Goal: Transaction & Acquisition: Purchase product/service

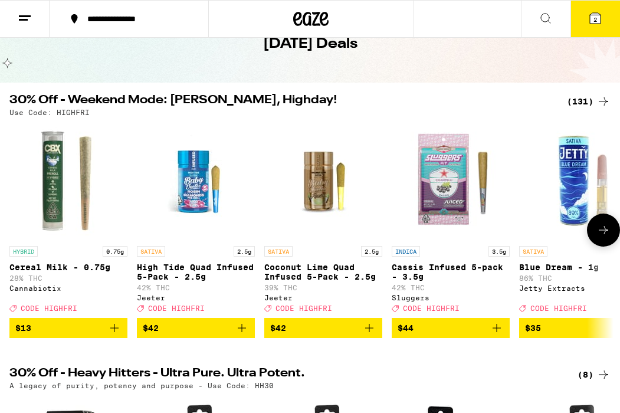
scroll to position [65, 0]
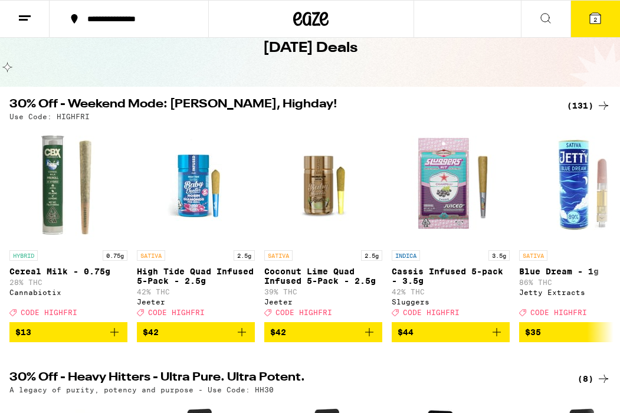
click at [594, 104] on div "(131)" at bounding box center [589, 106] width 44 height 14
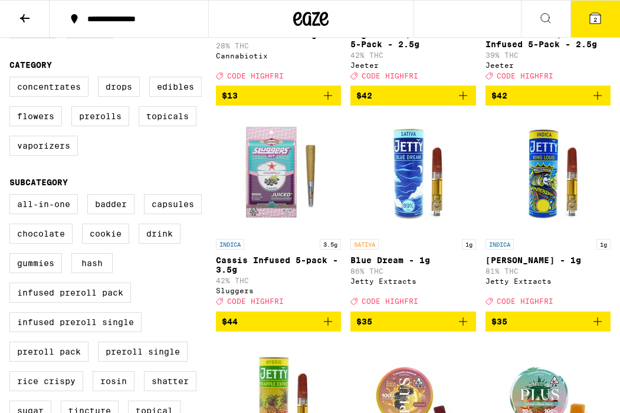
scroll to position [259, 0]
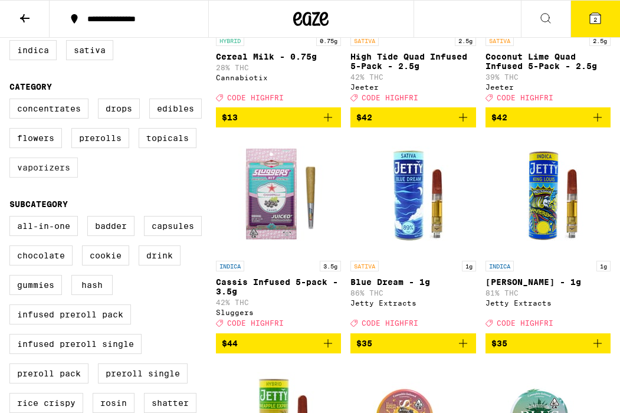
click at [31, 178] on label "Vaporizers" at bounding box center [43, 168] width 68 height 20
click at [12, 101] on input "Vaporizers" at bounding box center [12, 100] width 1 height 1
checkbox input "true"
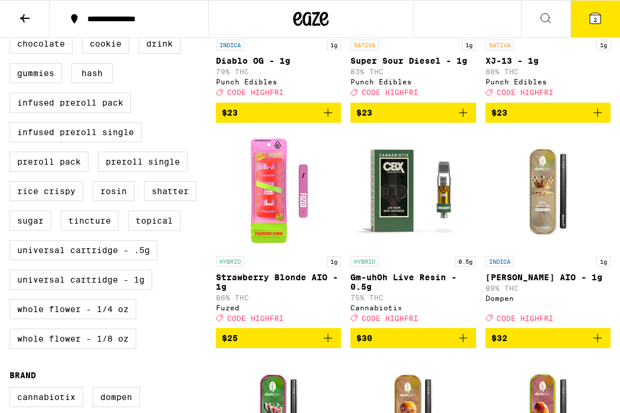
scroll to position [470, 0]
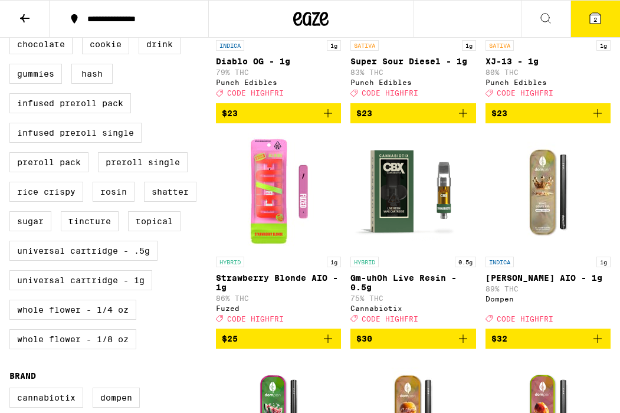
click at [265, 199] on img "Open page for Strawberry Blonde AIO - 1g from Fuzed" at bounding box center [278, 192] width 118 height 118
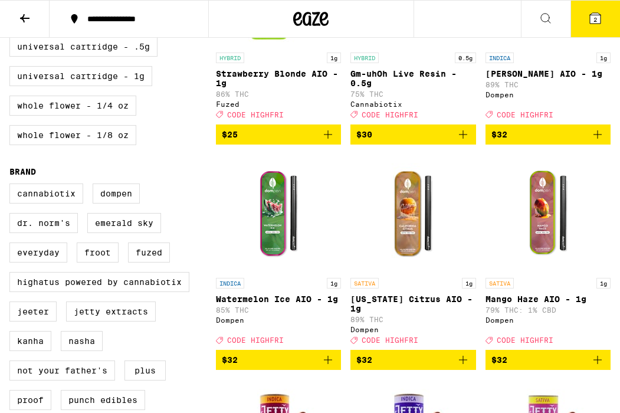
scroll to position [675, 0]
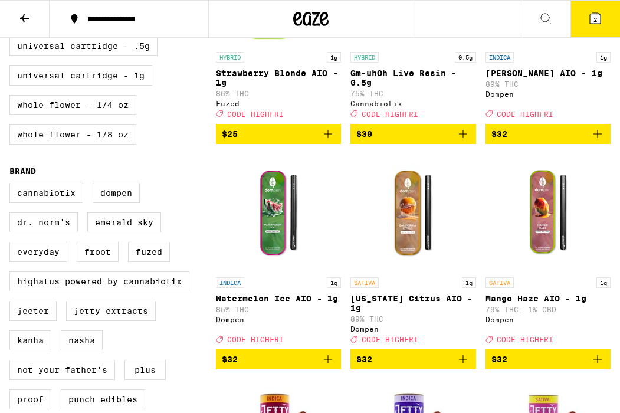
click at [402, 260] on img "Open page for California Citrus AIO - 1g from Dompen" at bounding box center [413, 212] width 118 height 118
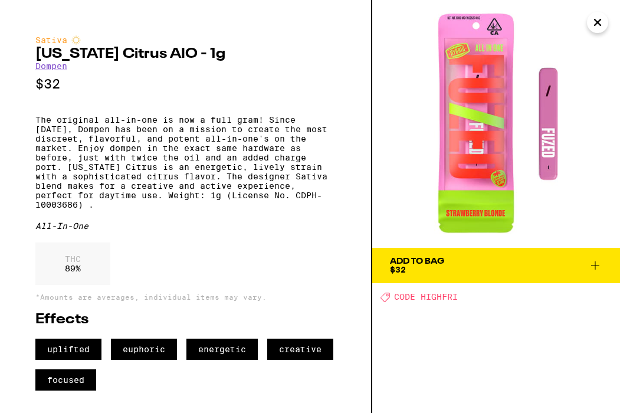
click at [598, 24] on icon "Close" at bounding box center [598, 22] width 6 height 6
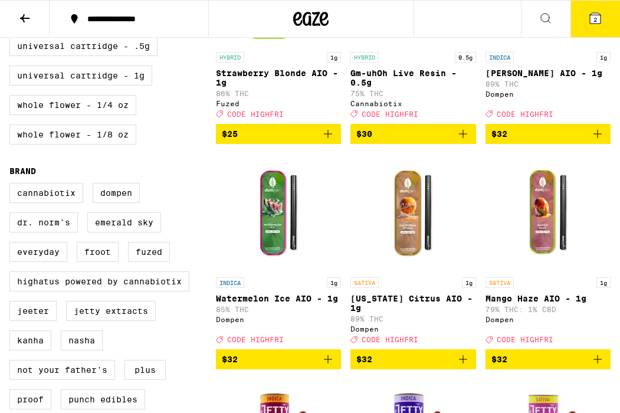
click at [410, 232] on img "Open page for California Citrus AIO - 1g from Dompen" at bounding box center [413, 212] width 118 height 118
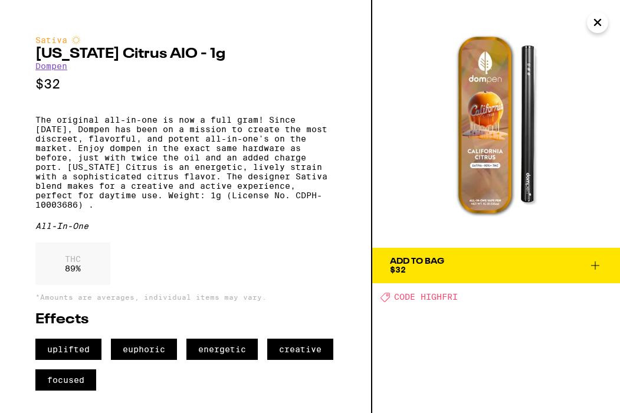
click at [596, 21] on icon "Close" at bounding box center [598, 22] width 6 height 6
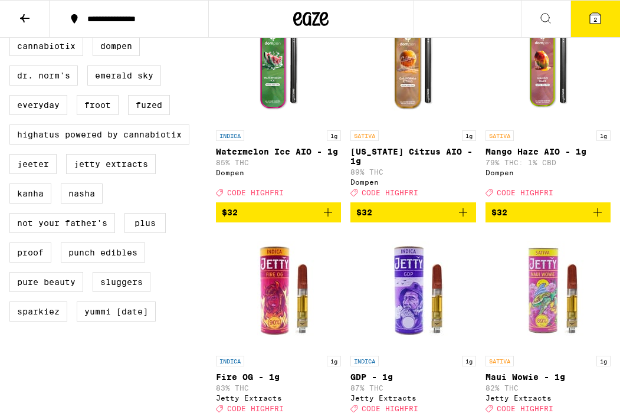
scroll to position [810, 0]
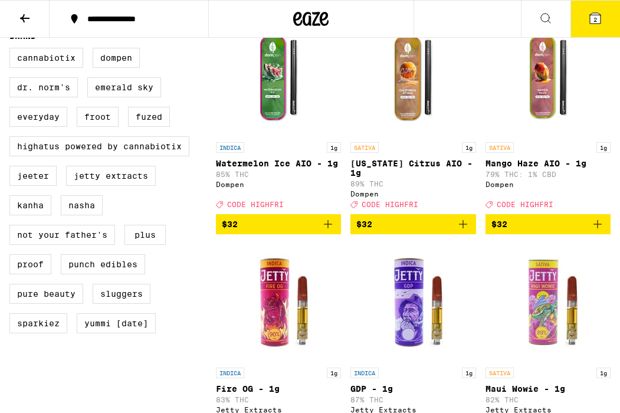
click at [444, 231] on span "$32" at bounding box center [412, 224] width 113 height 14
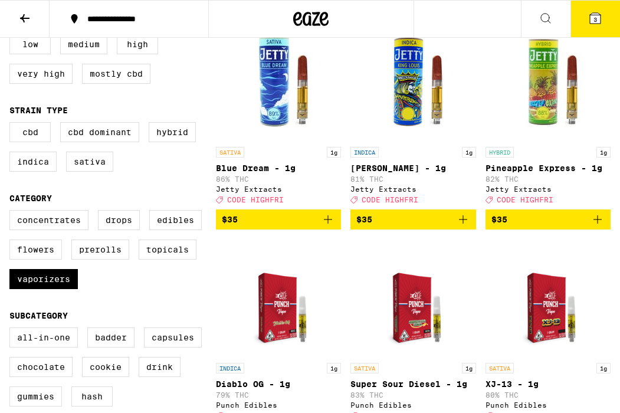
scroll to position [155, 0]
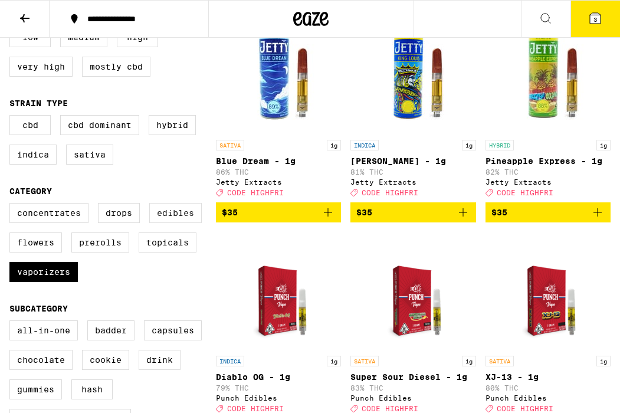
click at [177, 223] on label "Edibles" at bounding box center [175, 213] width 53 height 20
click at [12, 205] on input "Edibles" at bounding box center [12, 205] width 1 height 1
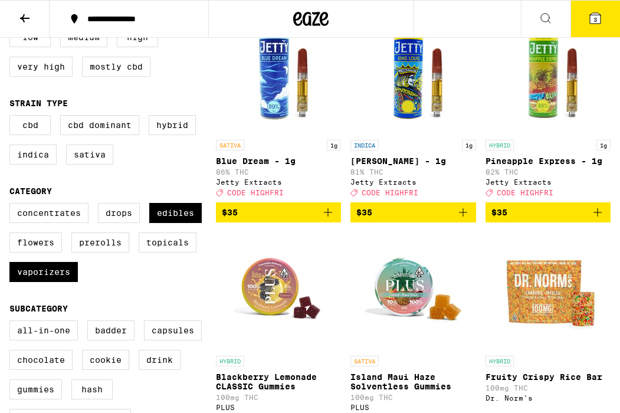
click at [590, 18] on icon at bounding box center [595, 18] width 11 height 11
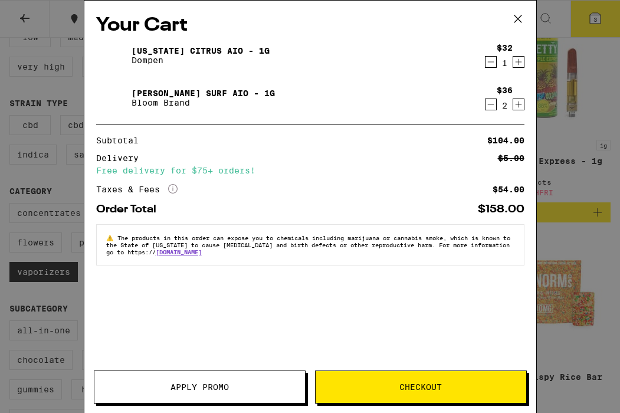
click at [489, 104] on icon "Decrement" at bounding box center [490, 104] width 6 height 0
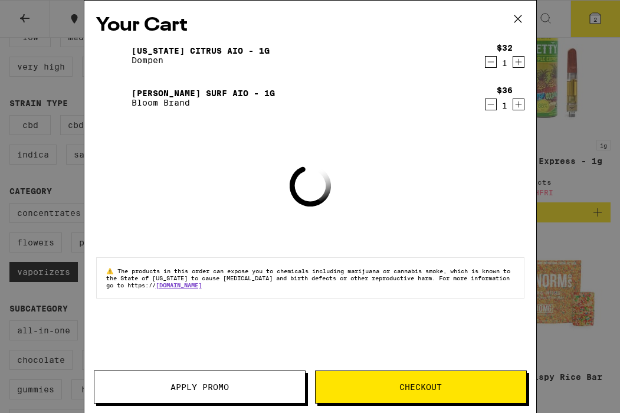
click at [489, 104] on icon "Decrement" at bounding box center [490, 104] width 6 height 0
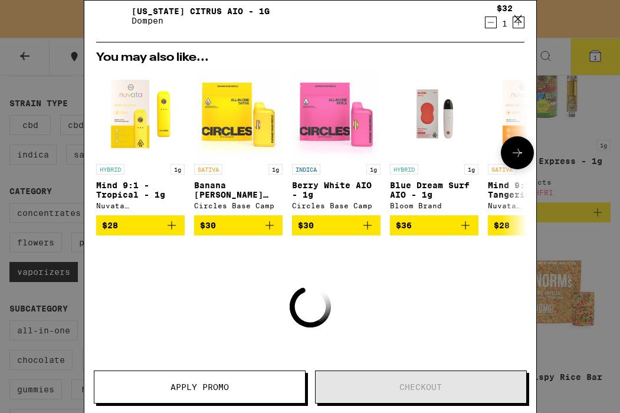
scroll to position [70, 0]
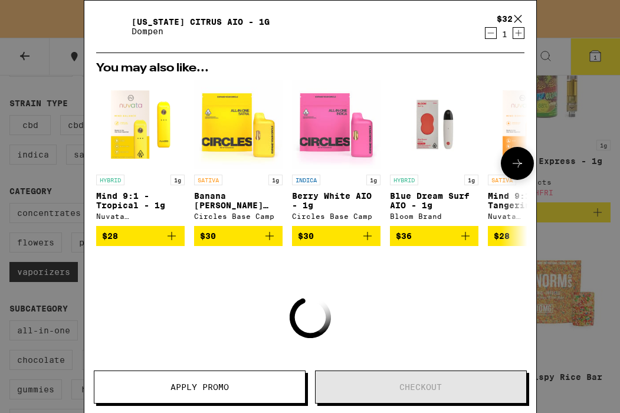
click at [517, 172] on button at bounding box center [517, 163] width 33 height 33
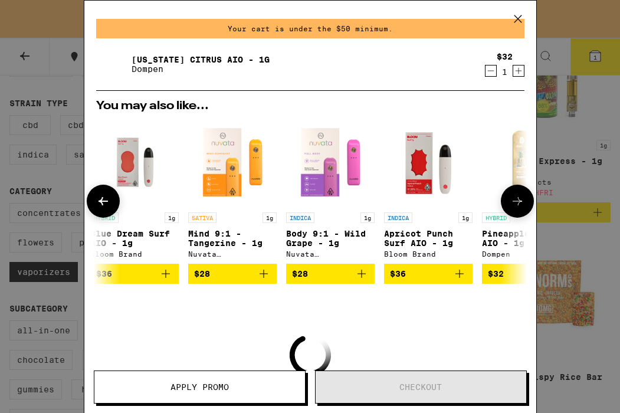
scroll to position [31, 0]
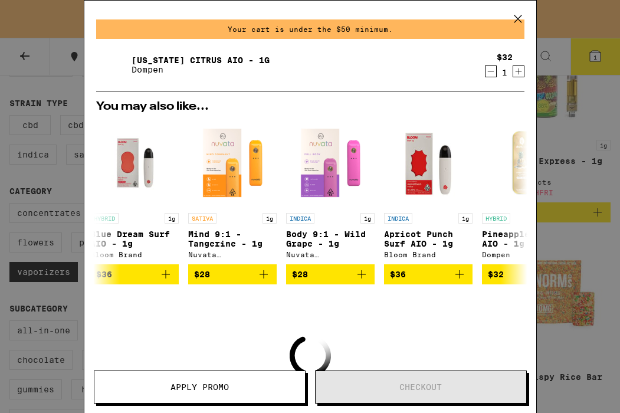
click at [517, 20] on icon at bounding box center [518, 19] width 18 height 18
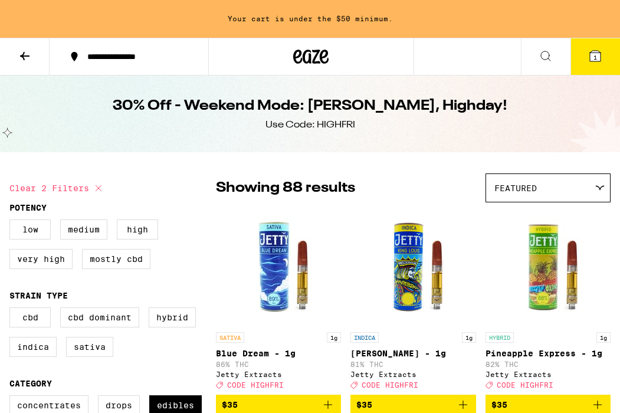
click at [65, 191] on button "Clear 2 filters" at bounding box center [57, 187] width 96 height 29
checkbox input "false"
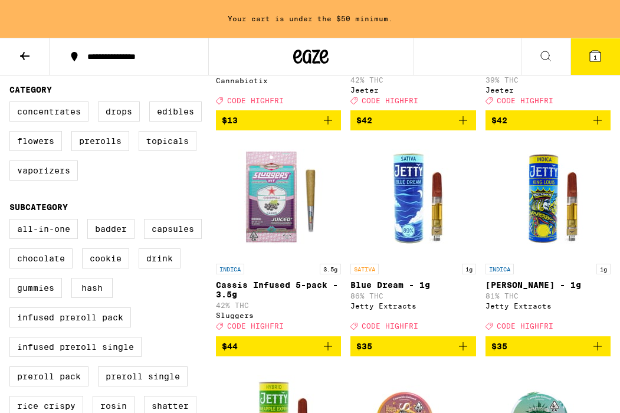
scroll to position [355, 0]
